Goal: Information Seeking & Learning: Learn about a topic

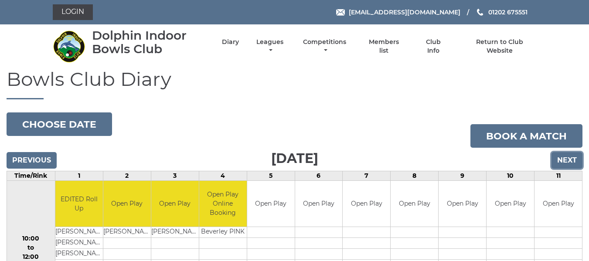
click at [571, 157] on input "Next" at bounding box center [567, 160] width 31 height 17
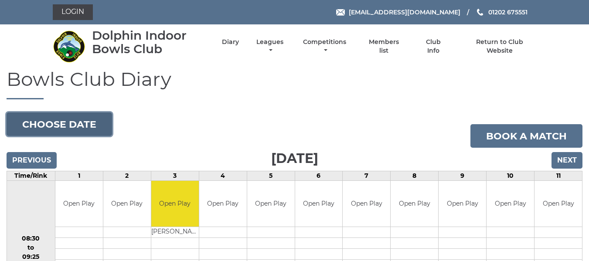
click at [70, 130] on button "Choose date" at bounding box center [60, 125] width 106 height 24
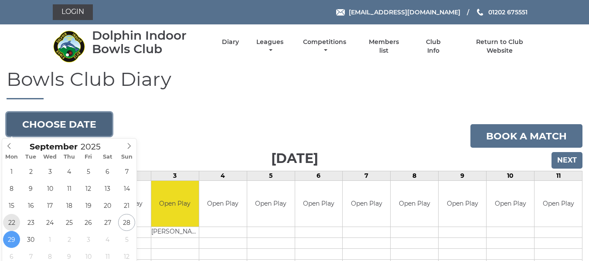
type input "2025-09-22"
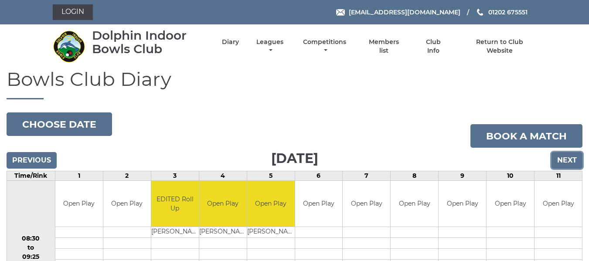
click at [571, 161] on input "Next" at bounding box center [567, 160] width 31 height 17
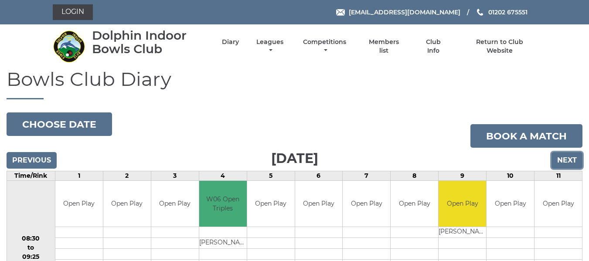
click at [568, 161] on input "Next" at bounding box center [567, 160] width 31 height 17
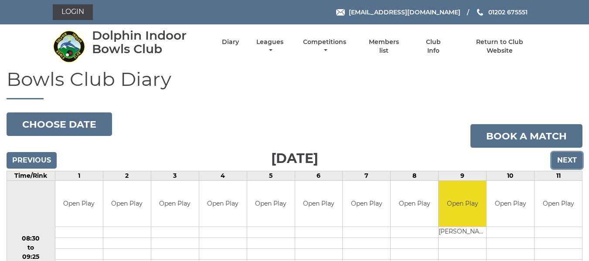
click at [559, 161] on input "Next" at bounding box center [567, 160] width 31 height 17
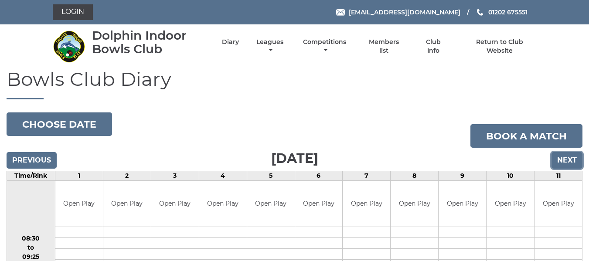
click at [561, 160] on input "Next" at bounding box center [567, 160] width 31 height 17
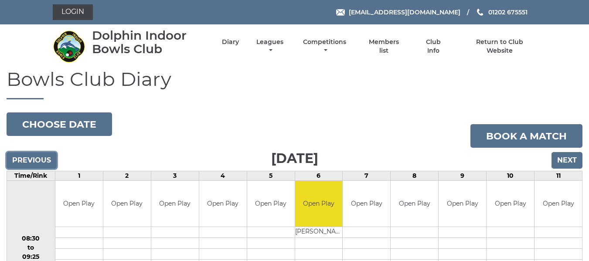
click at [16, 159] on input "Previous" at bounding box center [32, 160] width 50 height 17
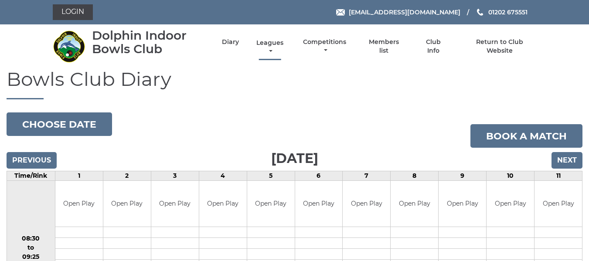
click at [270, 41] on link "Leagues" at bounding box center [269, 47] width 31 height 17
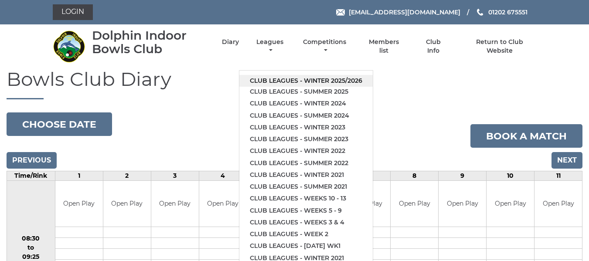
click at [280, 79] on link "Club leagues - Winter 2025/2026" at bounding box center [305, 81] width 133 height 12
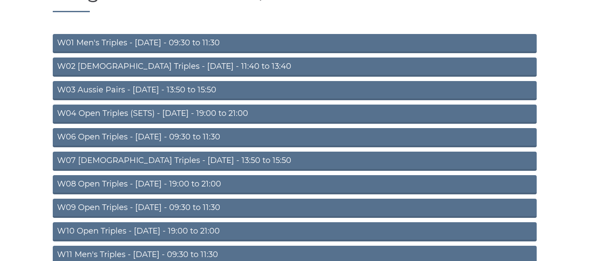
scroll to position [174, 0]
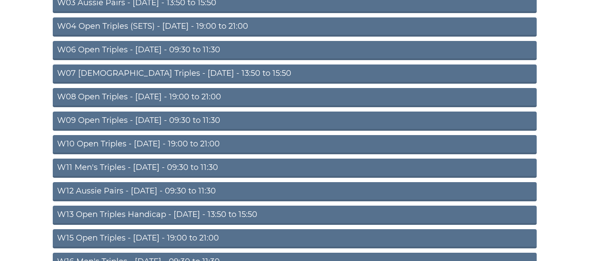
click at [160, 167] on link "W11 Men's Triples - Thursday - 09:30 to 11:30" at bounding box center [295, 168] width 484 height 19
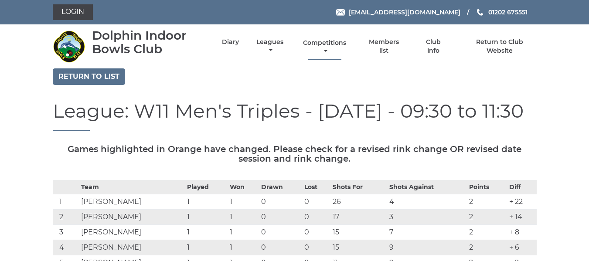
click at [321, 41] on link "Competitions" at bounding box center [325, 47] width 48 height 17
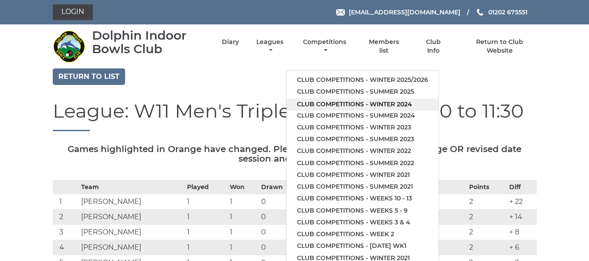
click at [320, 106] on link "Club competitions - Winter 2024" at bounding box center [363, 105] width 152 height 12
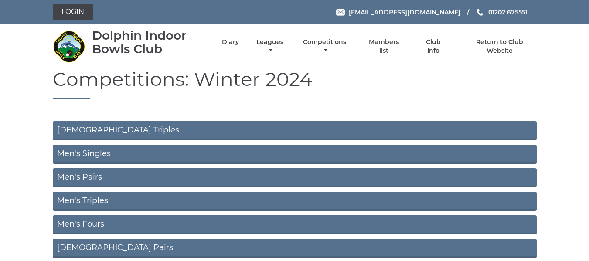
click at [87, 154] on link "Men's Singles" at bounding box center [295, 154] width 484 height 19
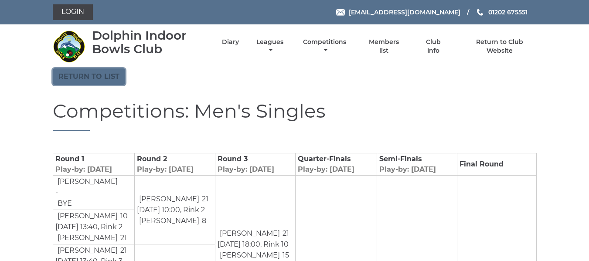
click at [85, 74] on link "Return to list" at bounding box center [89, 76] width 72 height 17
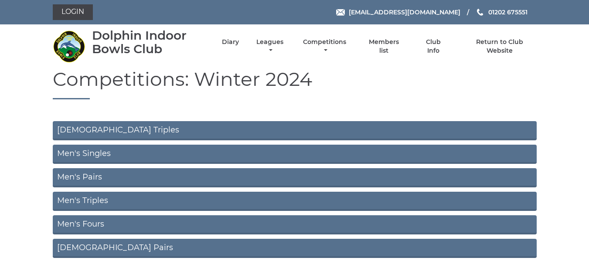
click at [81, 177] on link "Men's Pairs" at bounding box center [295, 177] width 484 height 19
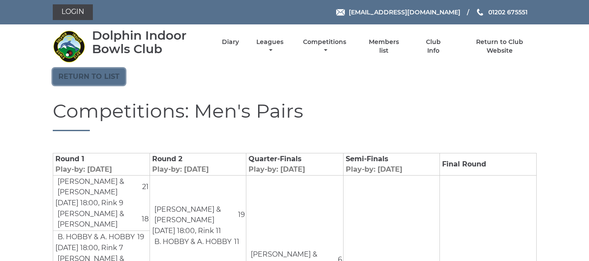
click at [94, 72] on link "Return to list" at bounding box center [89, 76] width 72 height 17
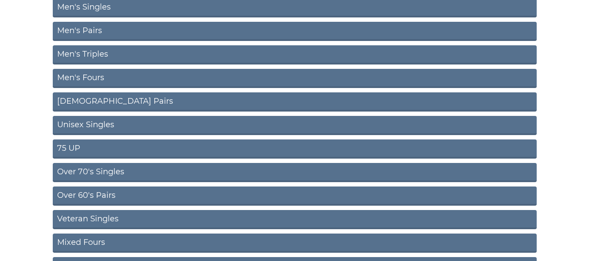
scroll to position [174, 0]
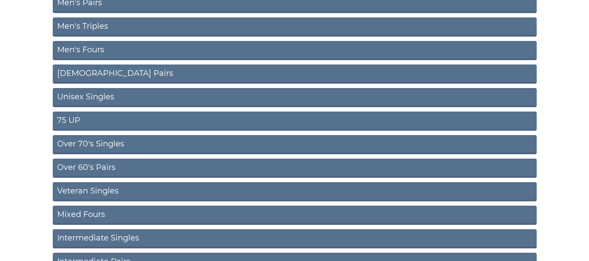
click at [85, 96] on link "Unisex Singles" at bounding box center [295, 97] width 484 height 19
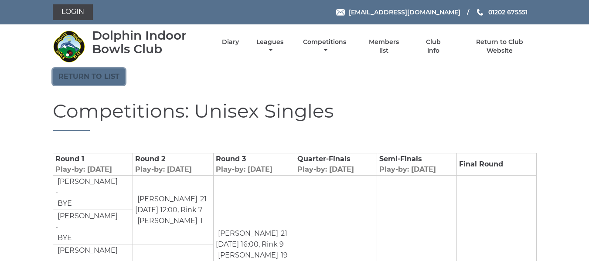
click at [81, 74] on link "Return to list" at bounding box center [89, 76] width 72 height 17
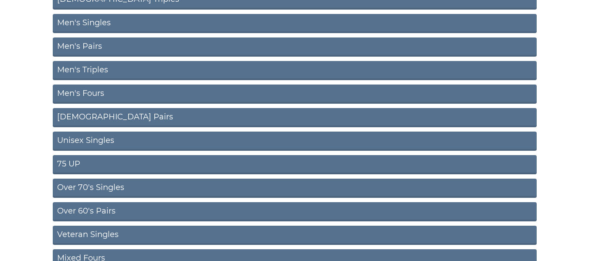
scroll to position [174, 0]
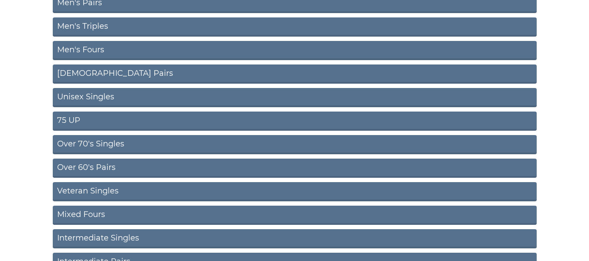
click at [71, 118] on link "75 UP" at bounding box center [295, 121] width 484 height 19
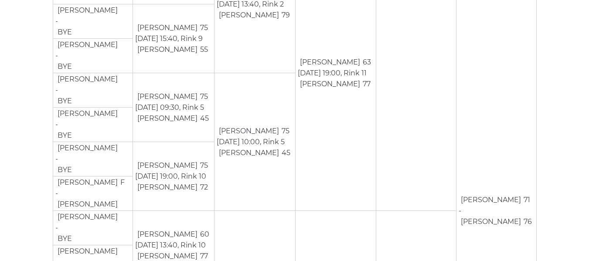
scroll to position [493, 0]
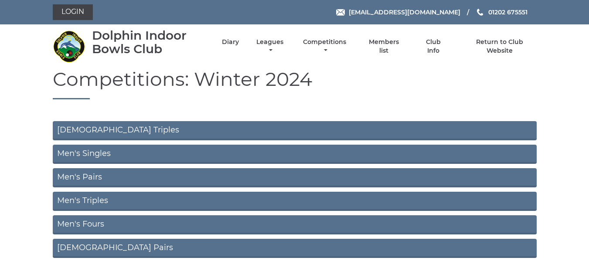
scroll to position [171, 0]
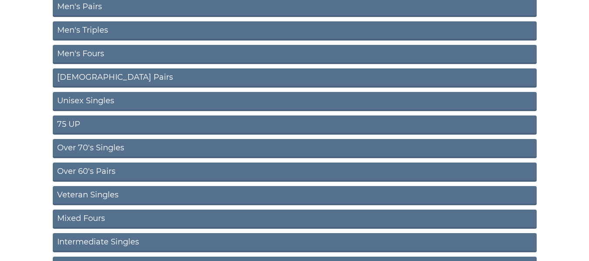
click at [87, 146] on link "Over 70's Singles" at bounding box center [295, 148] width 484 height 19
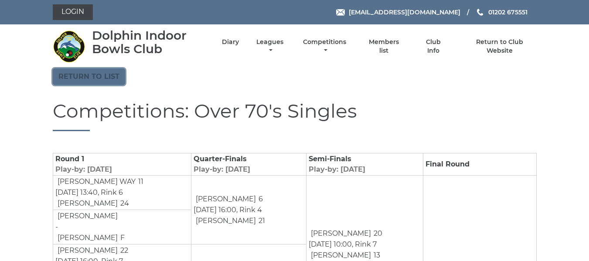
click at [107, 77] on link "Return to list" at bounding box center [89, 76] width 72 height 17
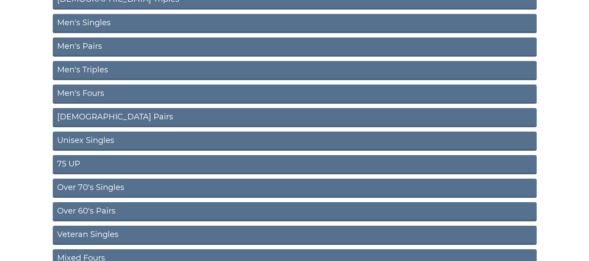
scroll to position [218, 0]
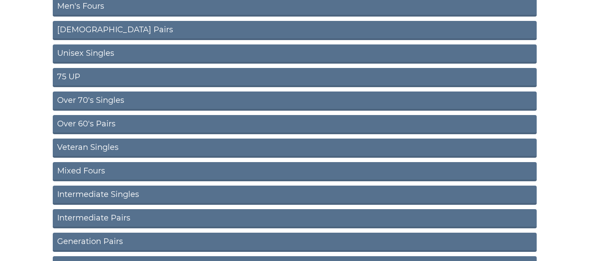
click at [127, 192] on link "Intermediate Singles" at bounding box center [295, 195] width 484 height 19
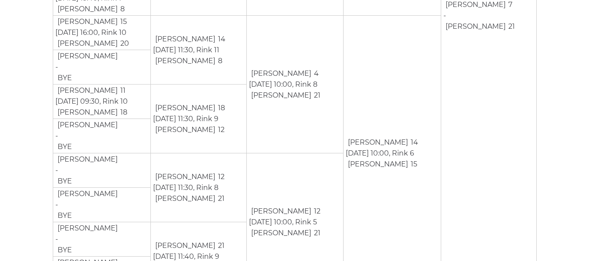
scroll to position [436, 0]
